Goal: Find specific page/section: Find specific page/section

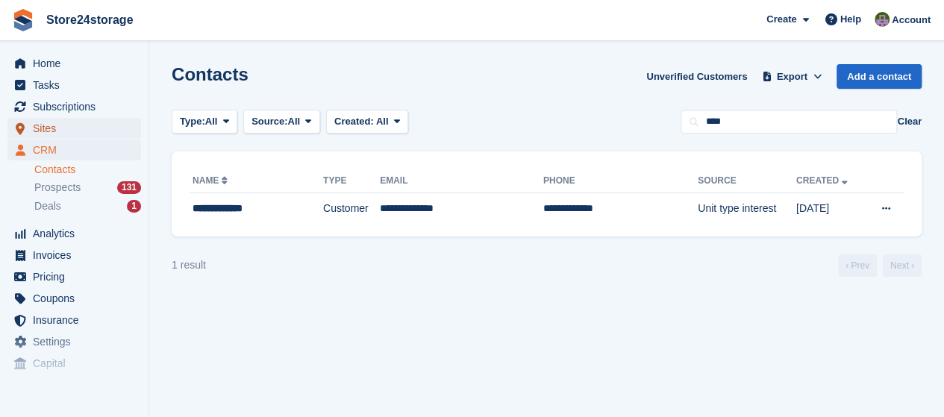
click at [63, 130] on span "Sites" at bounding box center [78, 128] width 90 height 21
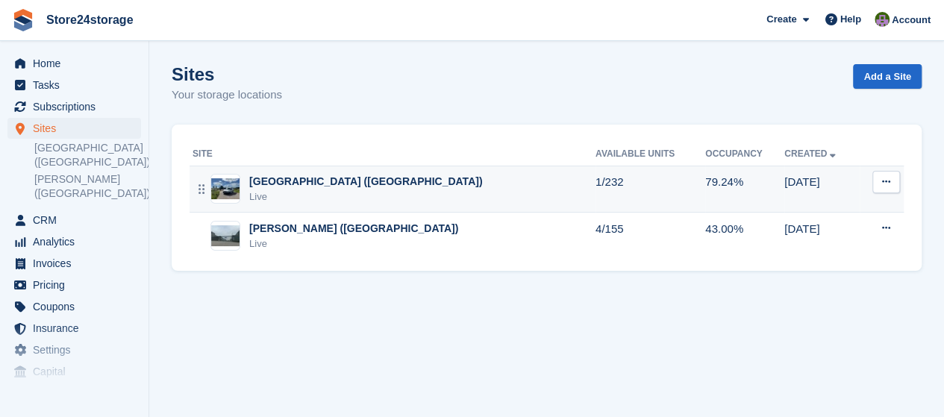
click at [435, 197] on div "Manston Airport (Kent) Live" at bounding box center [394, 189] width 403 height 31
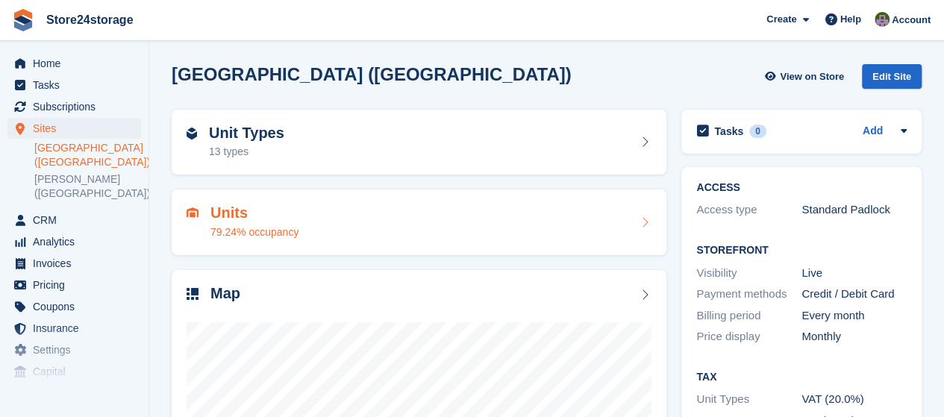
scroll to position [219, 0]
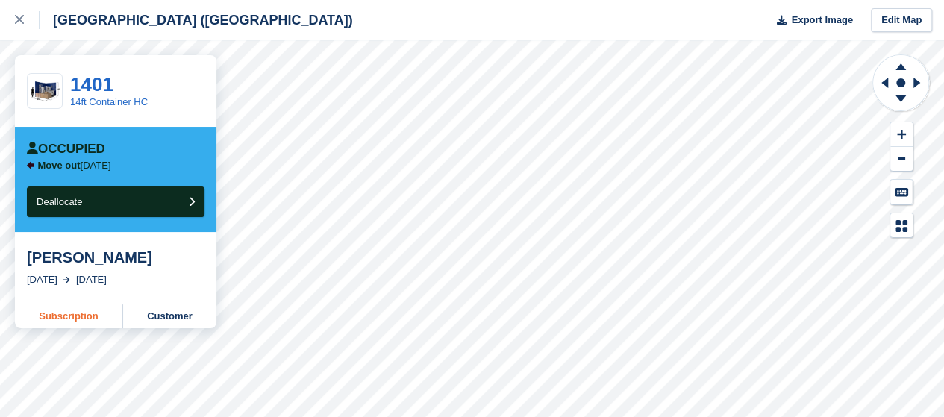
click at [58, 317] on link "Subscription" at bounding box center [69, 317] width 108 height 24
